Goal: Transaction & Acquisition: Purchase product/service

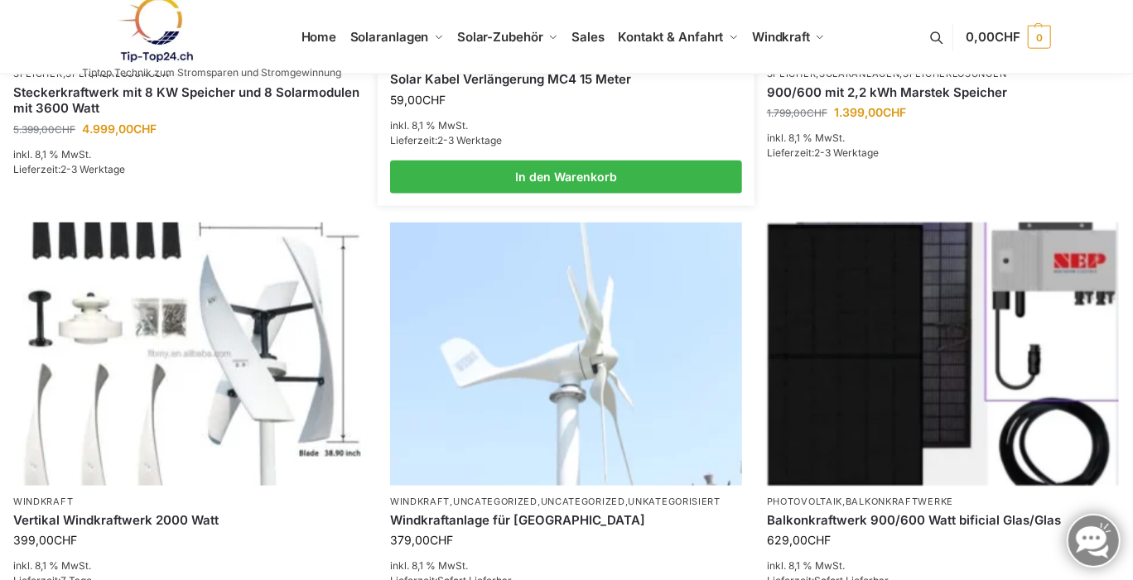
scroll to position [1159, 0]
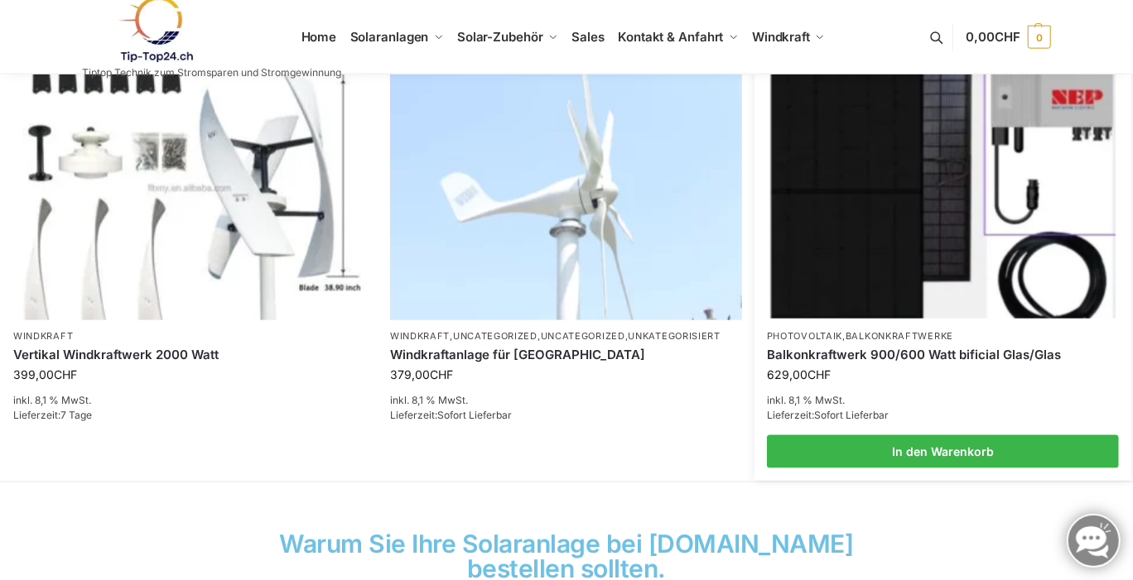
click at [866, 279] on img at bounding box center [942, 189] width 345 height 259
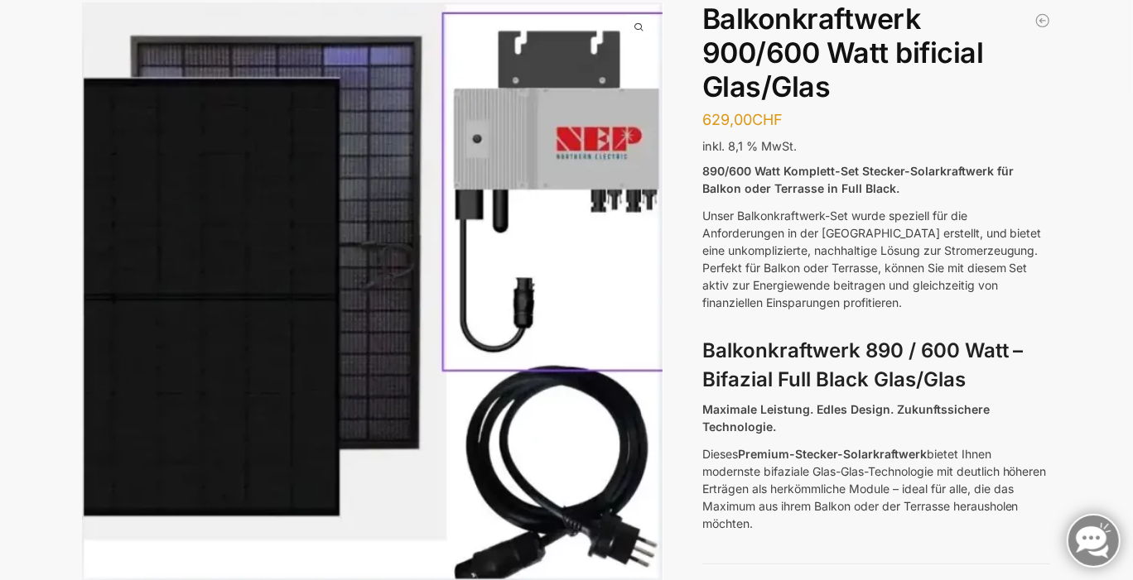
scroll to position [83, 0]
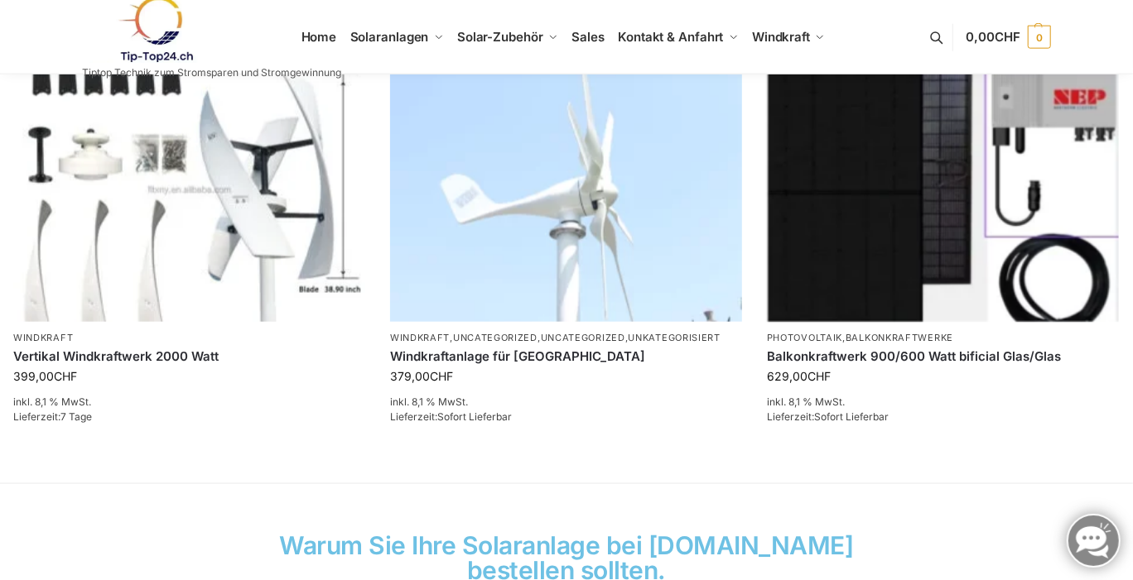
scroll to position [1159, 0]
